Goal: Find specific page/section: Find specific page/section

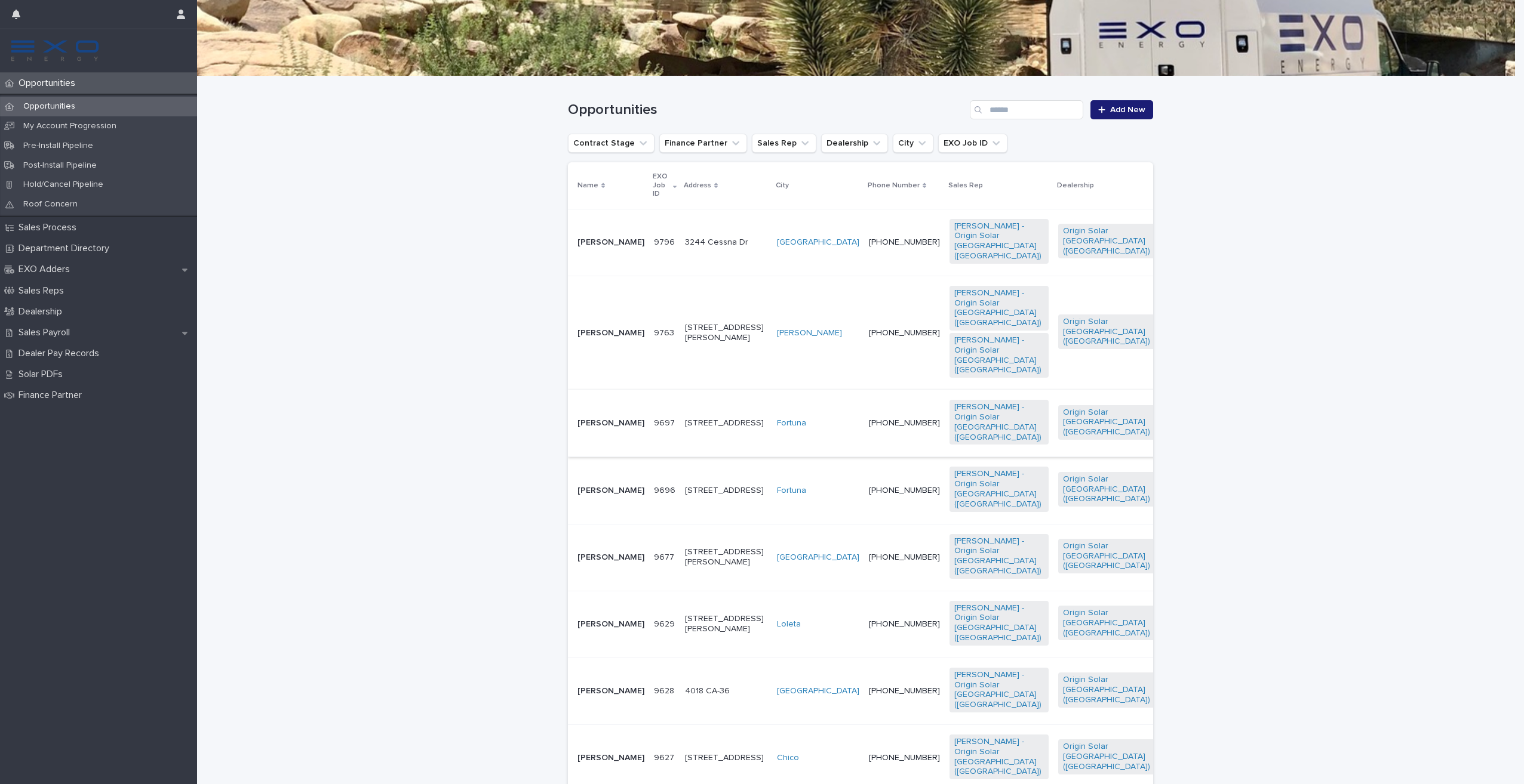
scroll to position [179, 0]
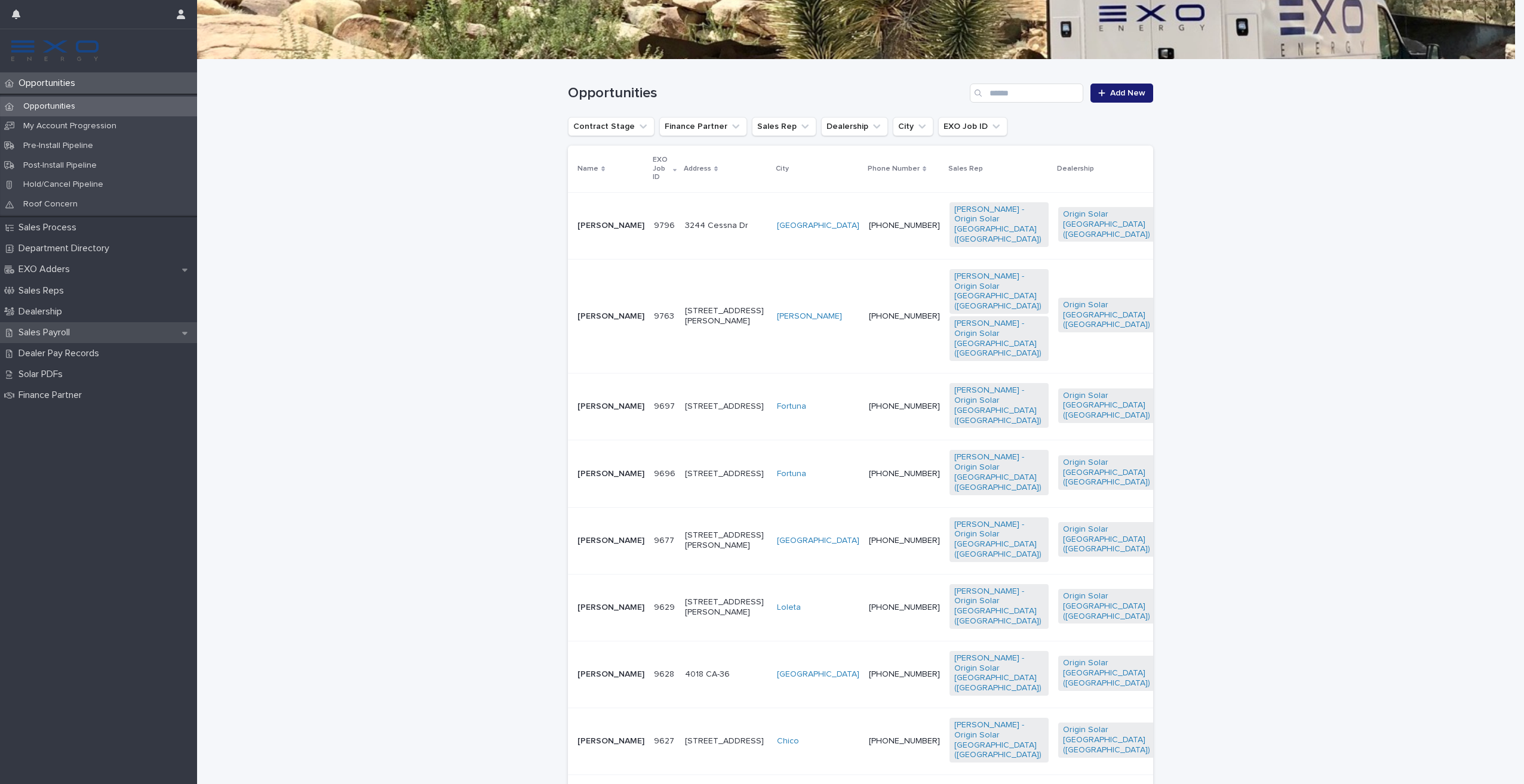
click at [59, 329] on p "Sales Payroll" at bounding box center [46, 333] width 65 height 11
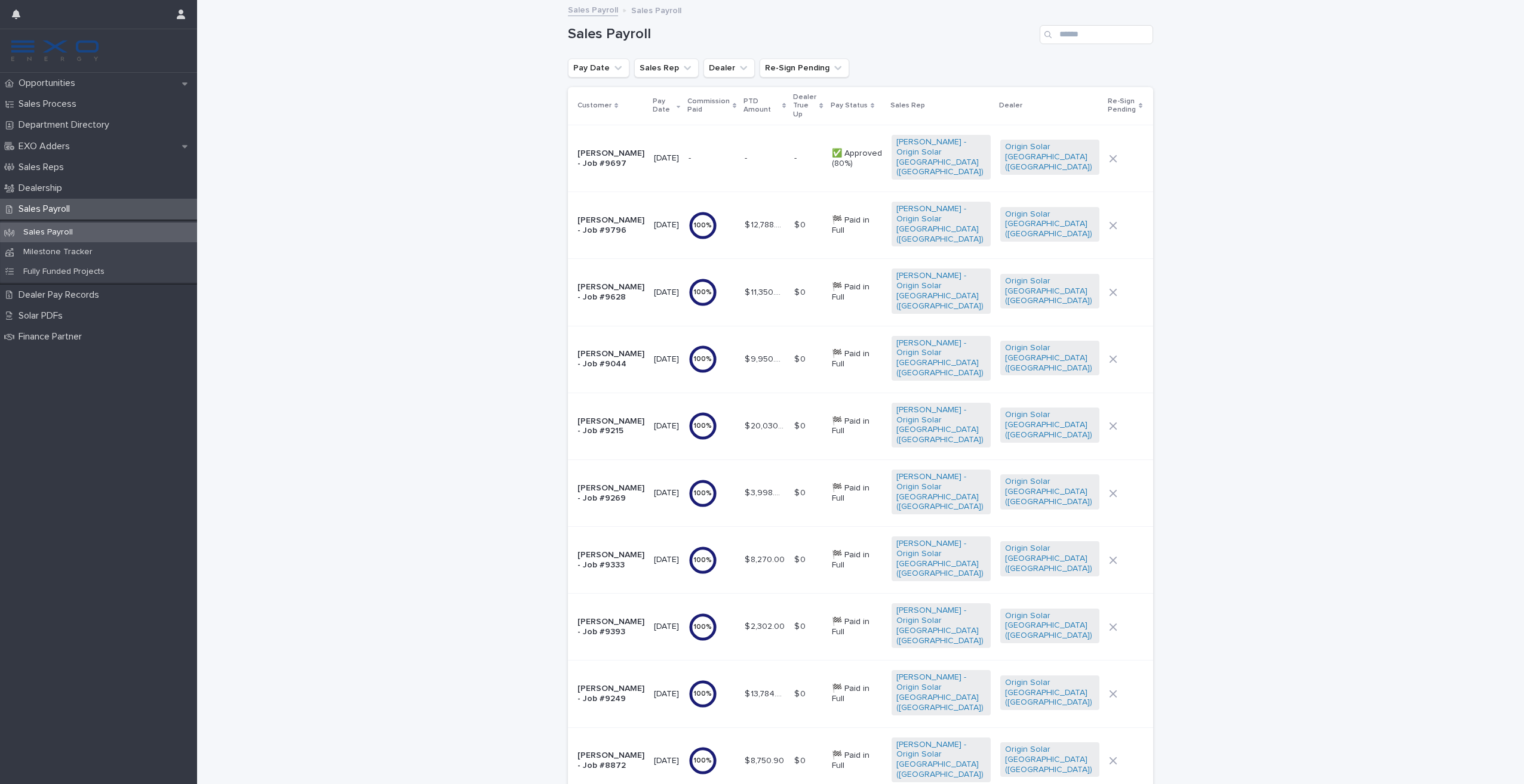
click at [635, 149] on p "[PERSON_NAME] - Job #9697" at bounding box center [610, 159] width 67 height 20
